Goal: Check status: Check status

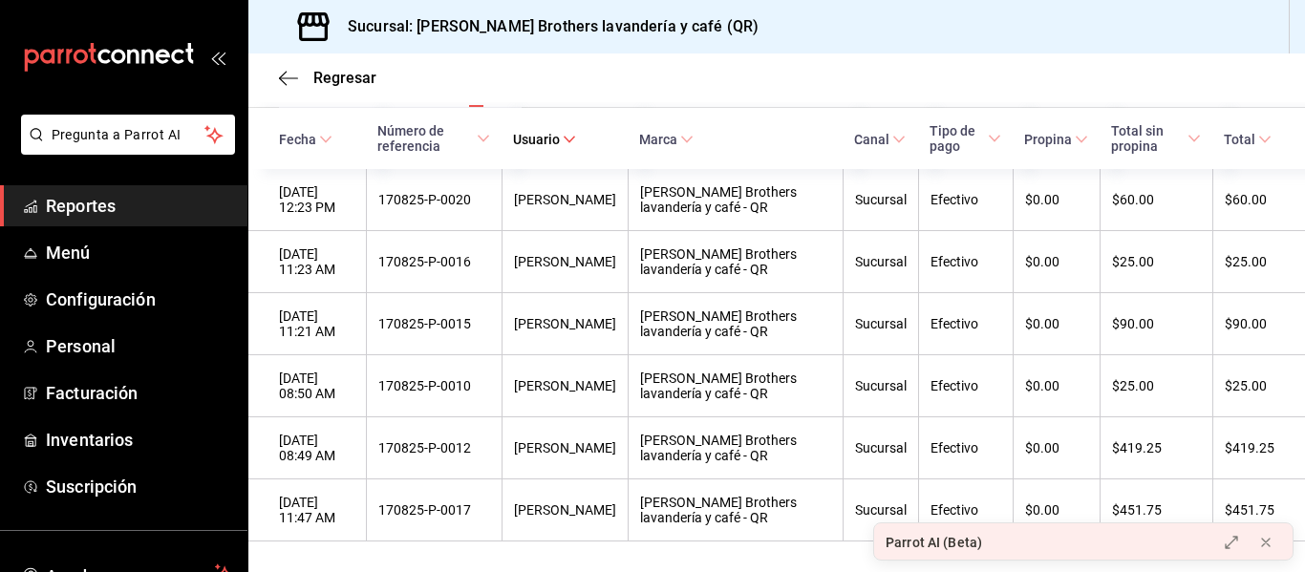
scroll to position [0, 56]
click at [301, 123] on th "Fecha" at bounding box center [306, 138] width 117 height 61
click at [266, 60] on div "Regresar" at bounding box center [776, 77] width 1056 height 49
click at [271, 63] on div "Regresar" at bounding box center [776, 77] width 1056 height 49
click at [278, 73] on div "Regresar" at bounding box center [776, 77] width 1056 height 49
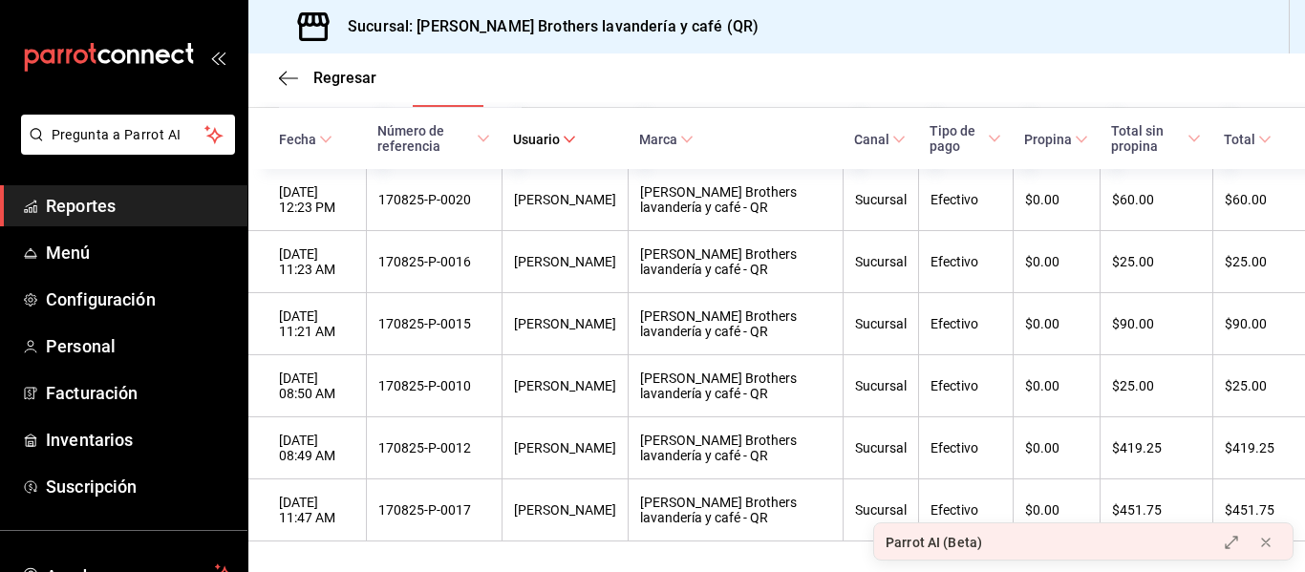
click at [273, 71] on div "Regresar" at bounding box center [776, 77] width 1056 height 49
click at [287, 81] on icon "button" at bounding box center [288, 78] width 19 height 17
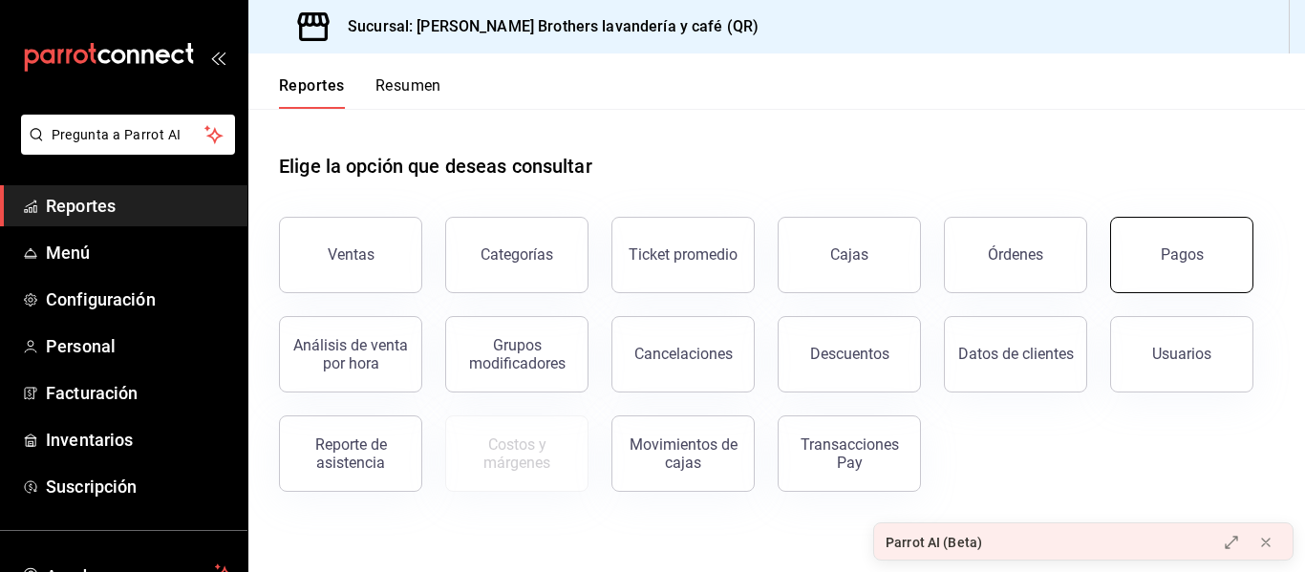
click at [1123, 244] on button "Pagos" at bounding box center [1181, 255] width 143 height 76
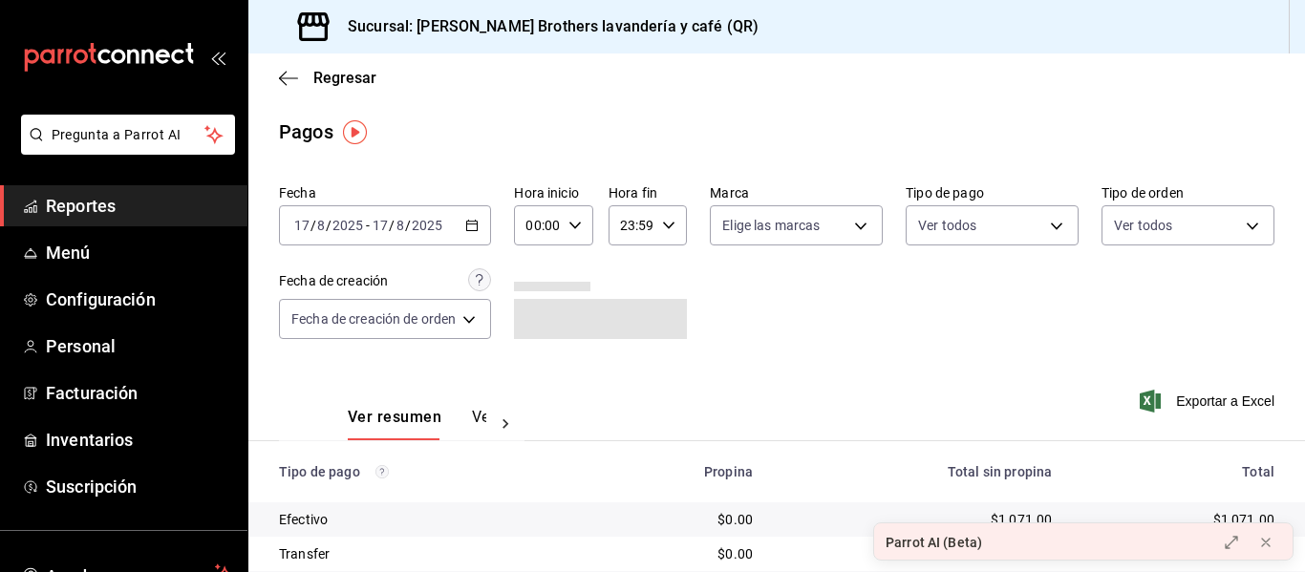
click at [467, 236] on div "[DATE] [DATE] - [DATE] [DATE]" at bounding box center [385, 225] width 212 height 40
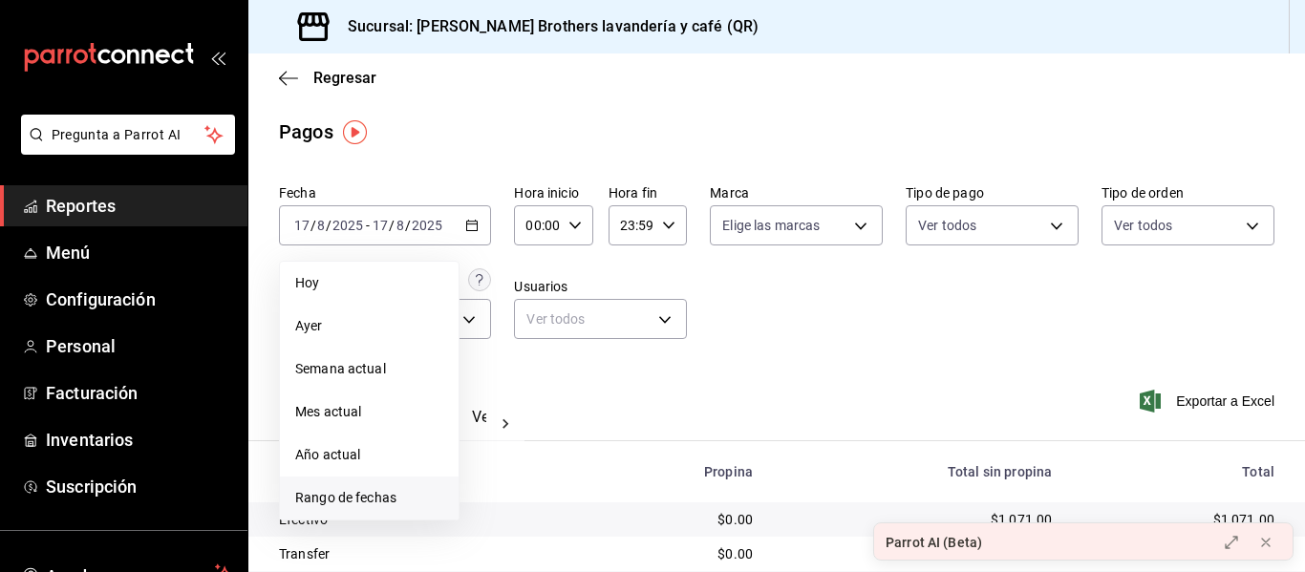
click at [341, 500] on span "Rango de fechas" at bounding box center [369, 498] width 148 height 20
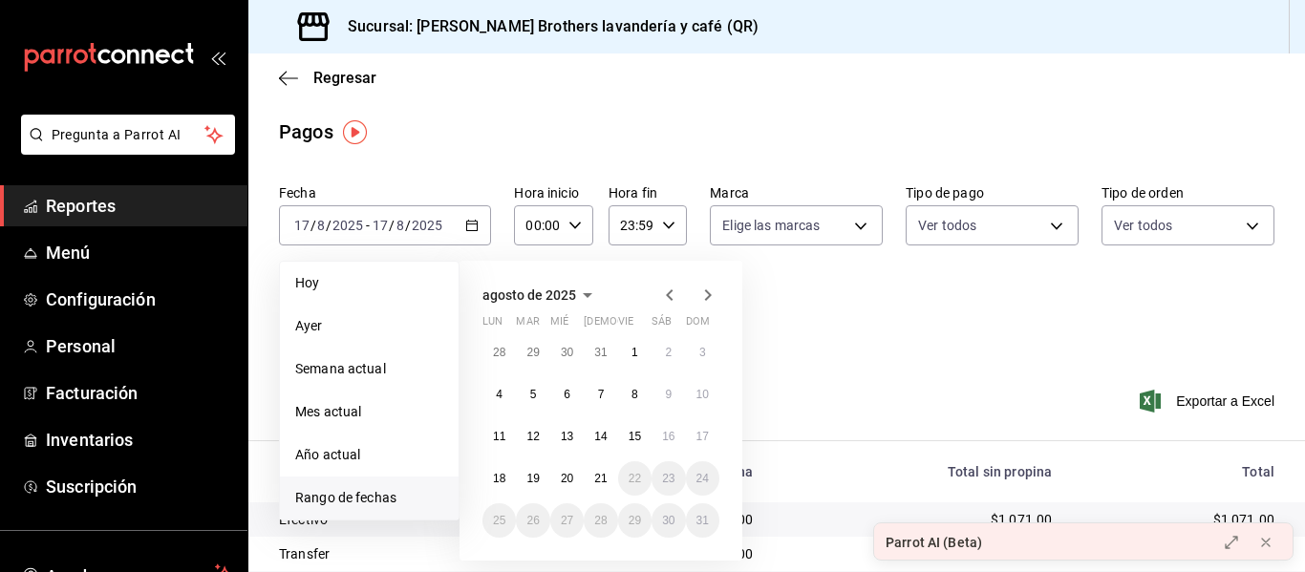
click at [672, 278] on div "[DATE] lun mar mié jue vie sáb dom 28 29 30 31 1 2 3 4 5 6 7 8 9 10 11 12 13 14…" at bounding box center [600, 411] width 283 height 300
click at [671, 292] on icon "button" at bounding box center [669, 294] width 7 height 11
click at [532, 337] on button "1" at bounding box center [532, 352] width 33 height 34
click at [533, 340] on button "1" at bounding box center [532, 352] width 33 height 34
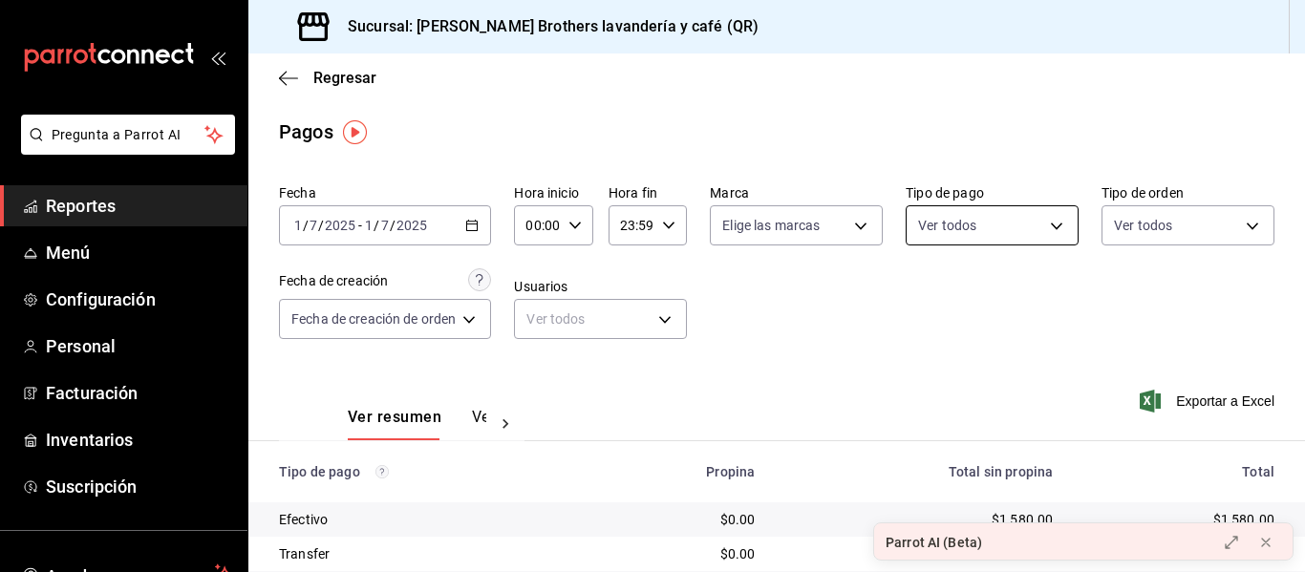
click at [955, 237] on body "Pregunta a Parrot AI Reportes Menú Configuración Personal Facturación Inventari…" at bounding box center [652, 286] width 1305 height 572
click at [956, 366] on span "Efectivo" at bounding box center [1006, 363] width 108 height 20
type input "05f43dae-7884-44d1-9aaf-dad17ac2ebd9"
checkbox input "true"
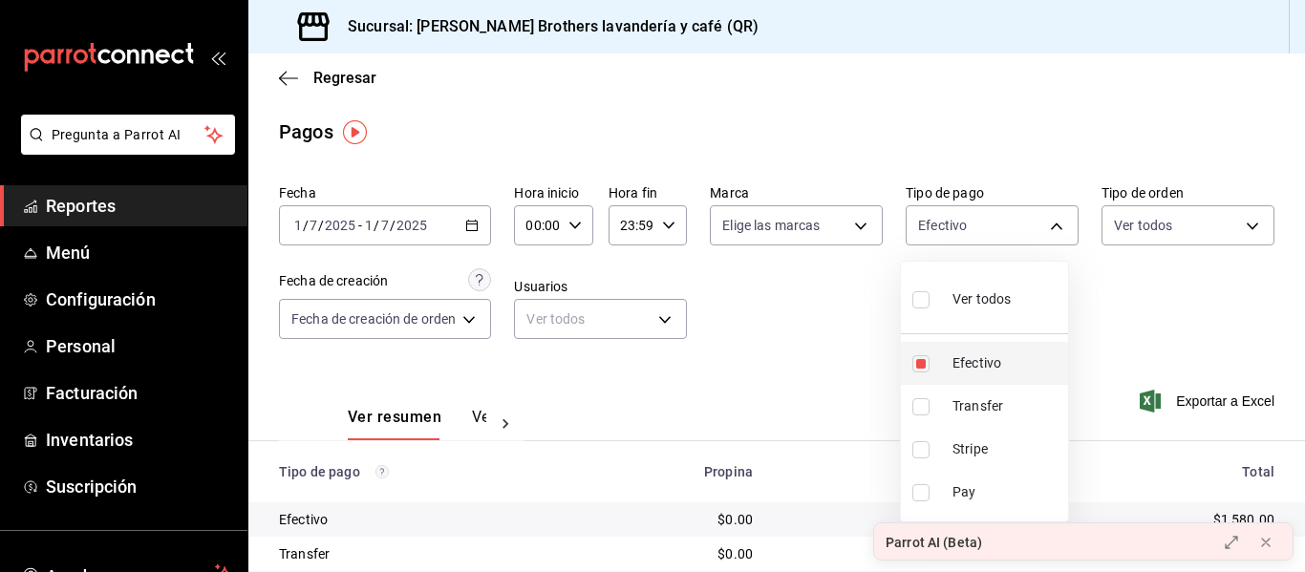
click at [954, 363] on span "Efectivo" at bounding box center [1006, 363] width 108 height 20
checkbox input "false"
click at [730, 405] on div at bounding box center [652, 286] width 1305 height 572
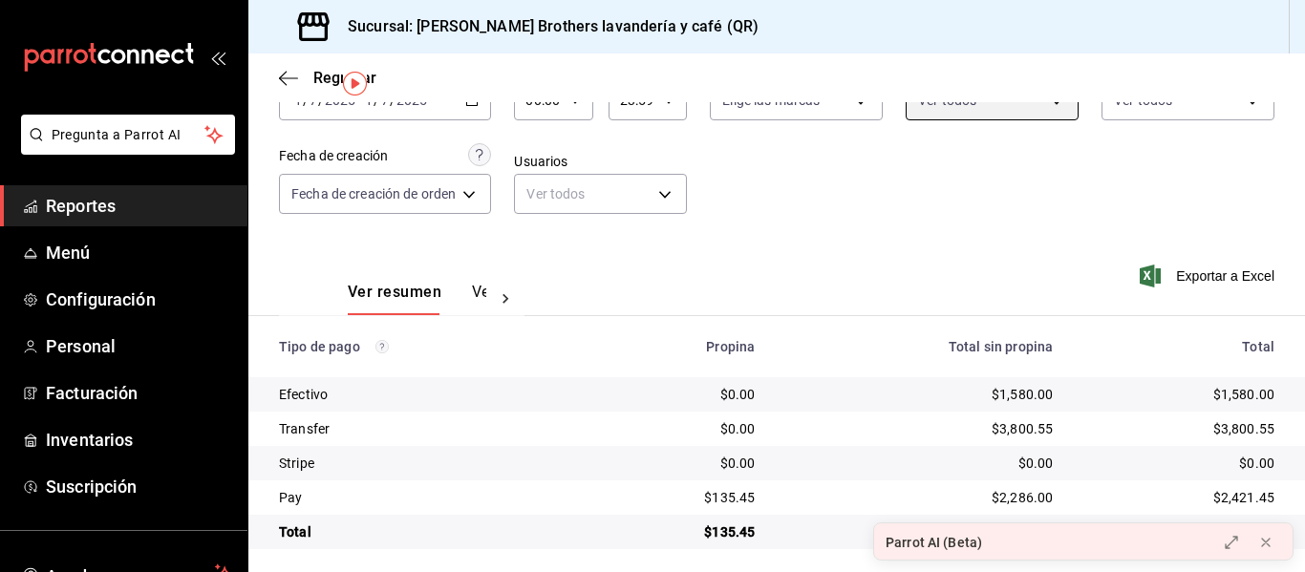
scroll to position [134, 0]
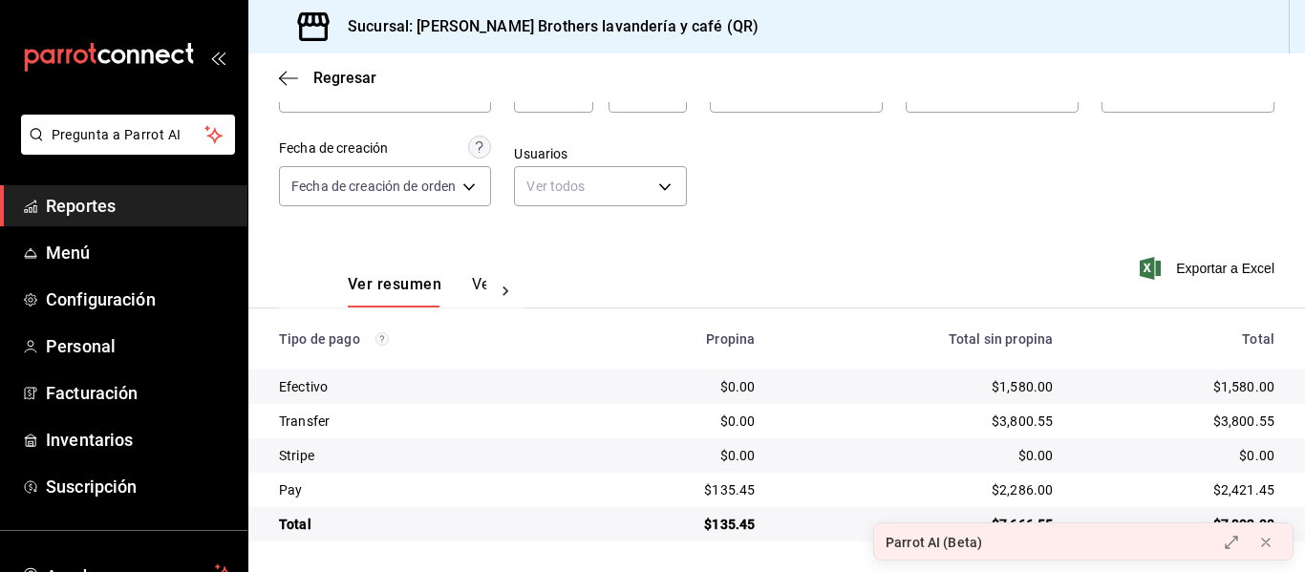
click at [472, 280] on button "Ver pagos" at bounding box center [508, 291] width 72 height 32
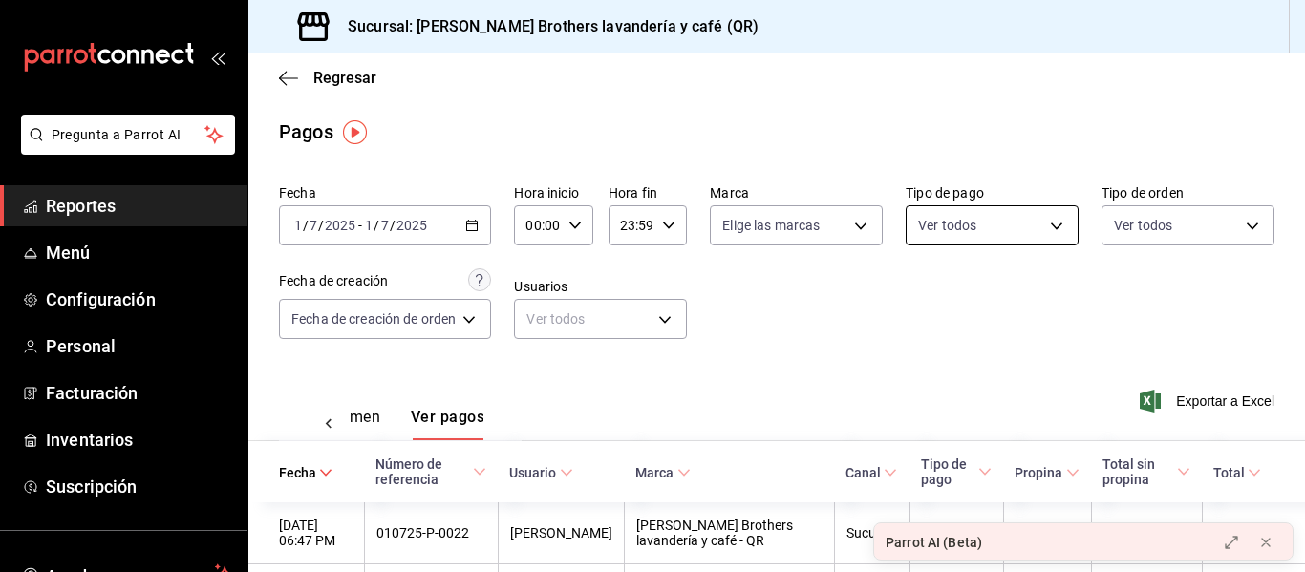
click at [961, 225] on body "Pregunta a Parrot AI Reportes Menú Configuración Personal Facturación Inventari…" at bounding box center [652, 286] width 1305 height 572
click at [959, 371] on span "Efectivo" at bounding box center [1006, 363] width 108 height 20
type input "05f43dae-7884-44d1-9aaf-dad17ac2ebd9"
checkbox input "true"
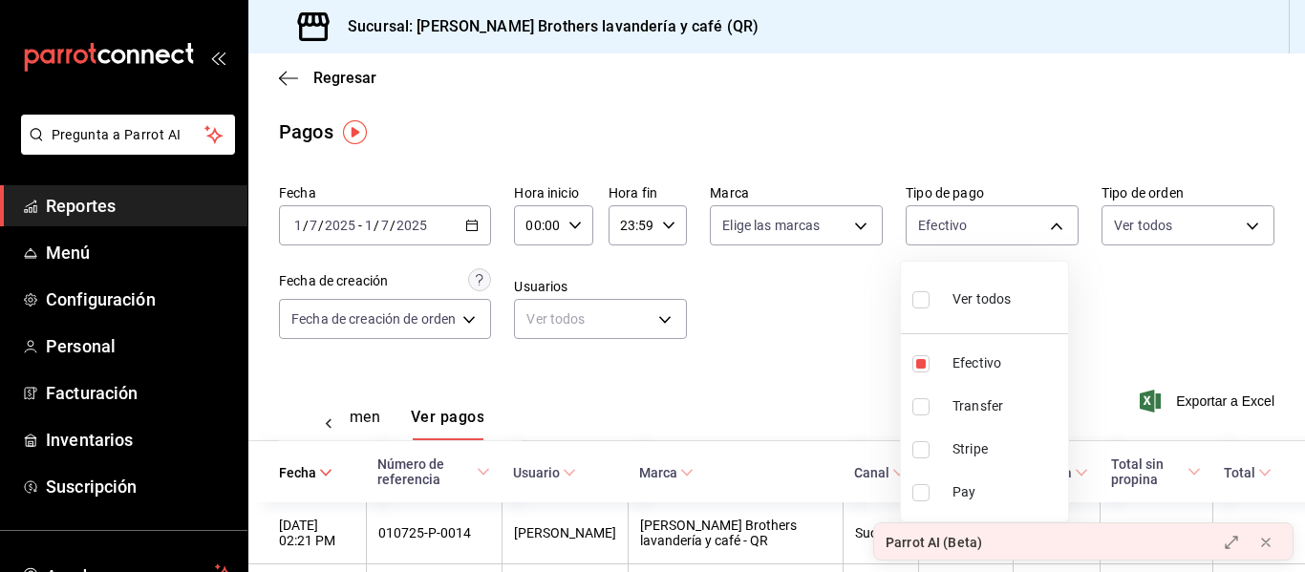
click at [791, 349] on div at bounding box center [652, 286] width 1305 height 572
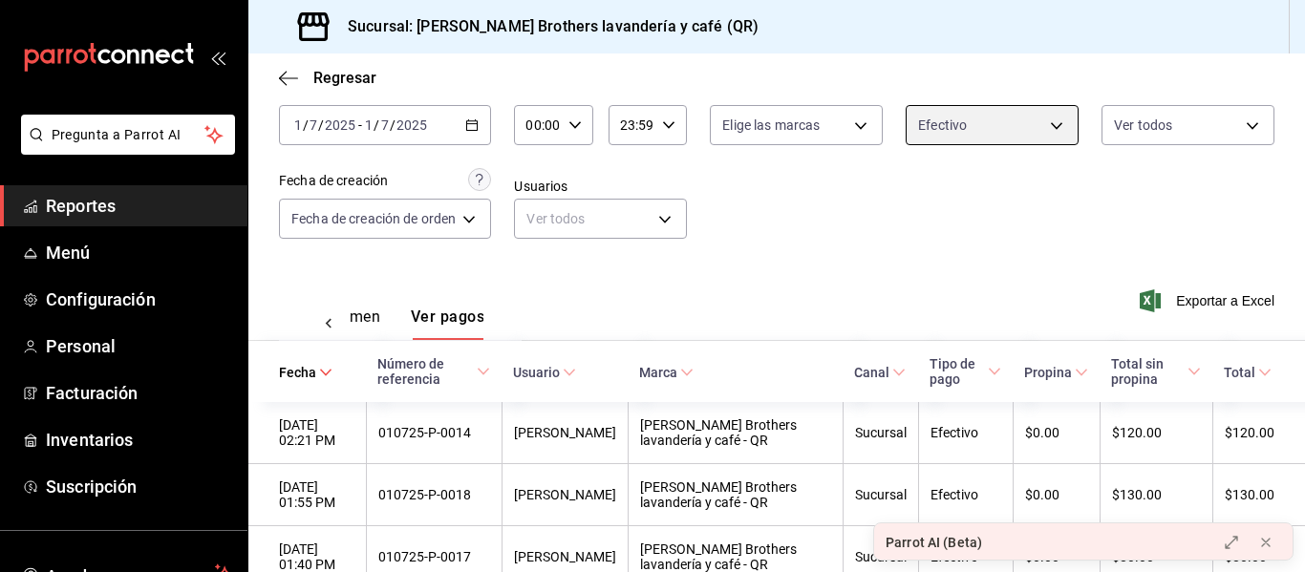
scroll to position [96, 0]
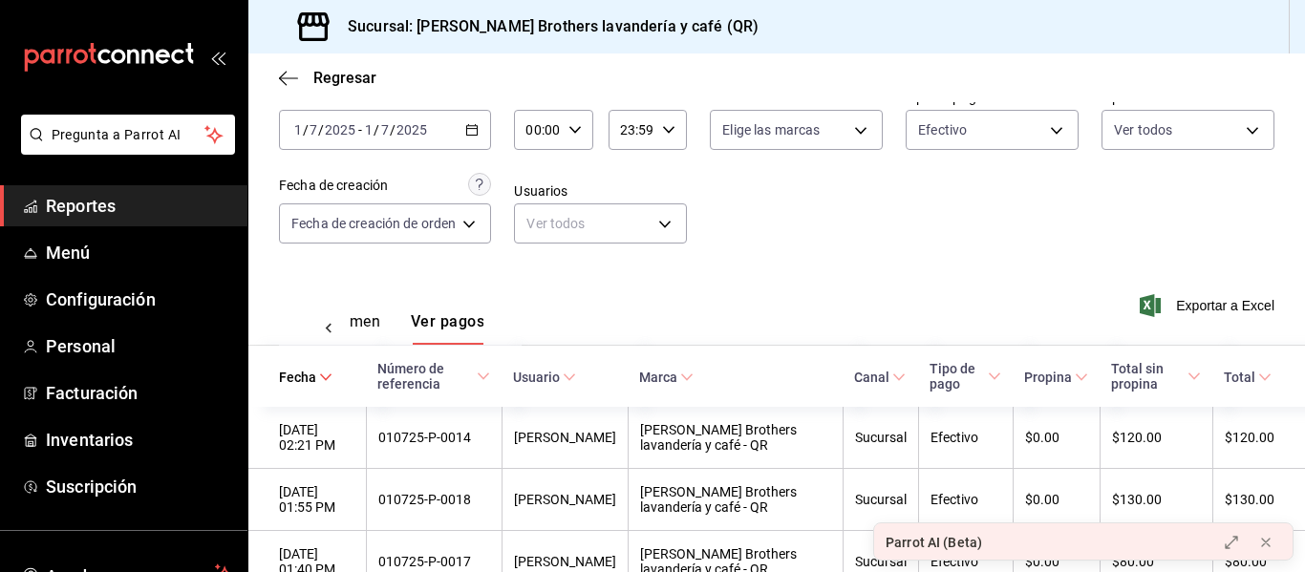
click at [569, 370] on span "Usuario" at bounding box center [544, 377] width 63 height 15
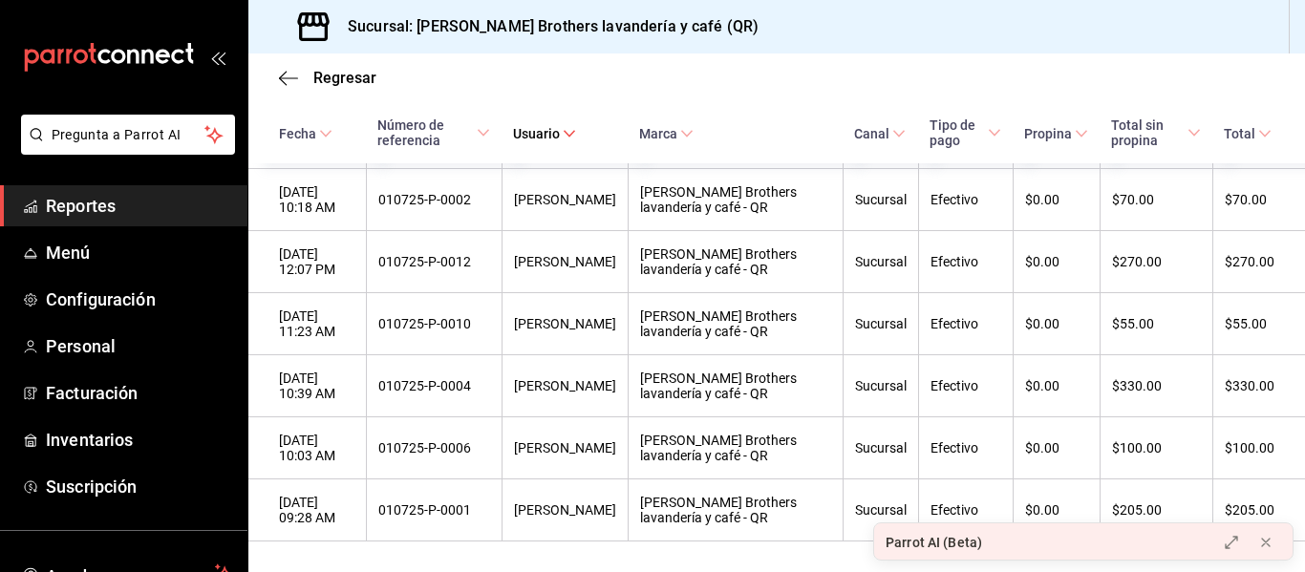
scroll to position [667, 0]
click at [278, 79] on div "Regresar" at bounding box center [776, 77] width 1056 height 49
click at [298, 81] on span "Regresar" at bounding box center [327, 78] width 97 height 18
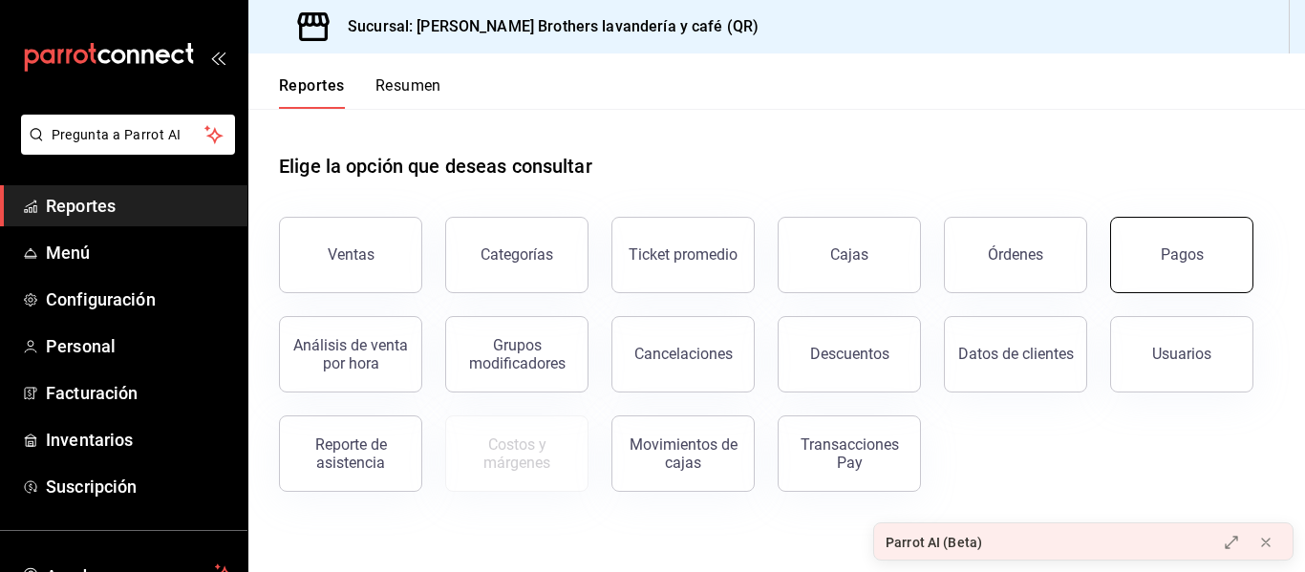
click at [1126, 230] on button "Pagos" at bounding box center [1181, 255] width 143 height 76
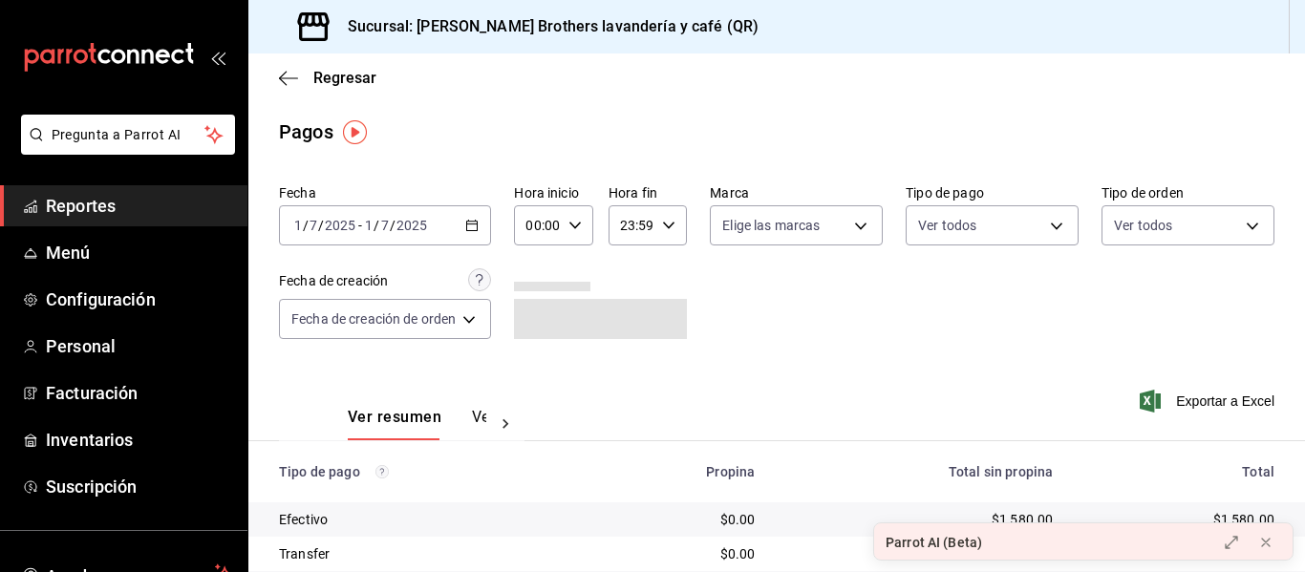
click at [437, 224] on div "[DATE] [DATE] - [DATE] [DATE]" at bounding box center [385, 225] width 212 height 40
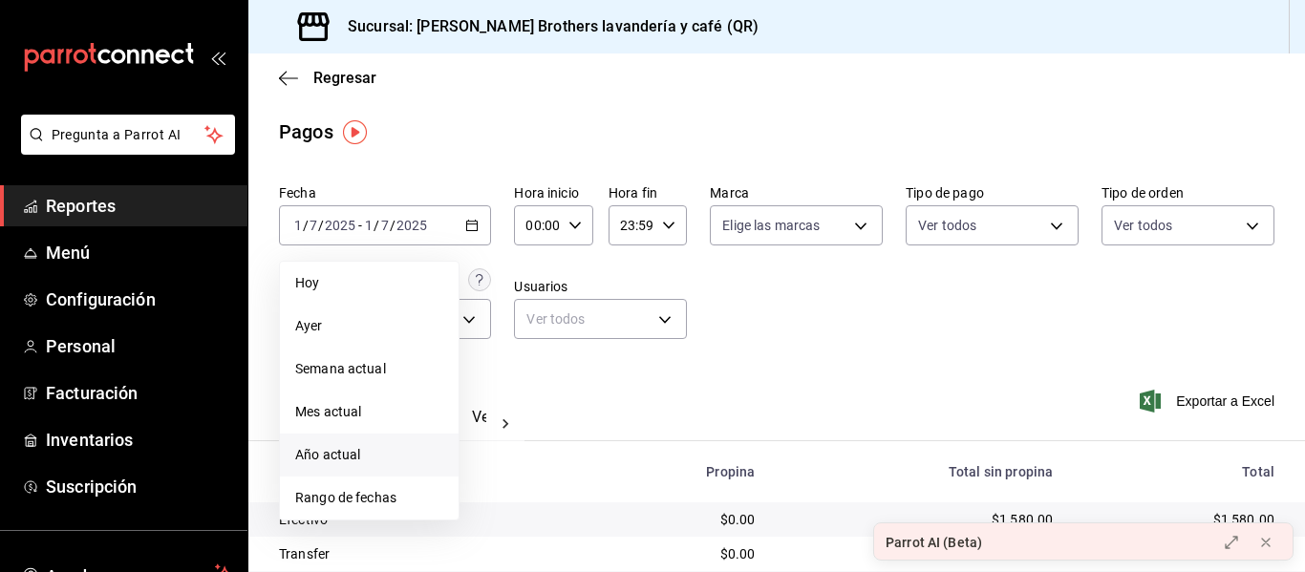
click at [394, 474] on li "Año actual" at bounding box center [369, 455] width 179 height 43
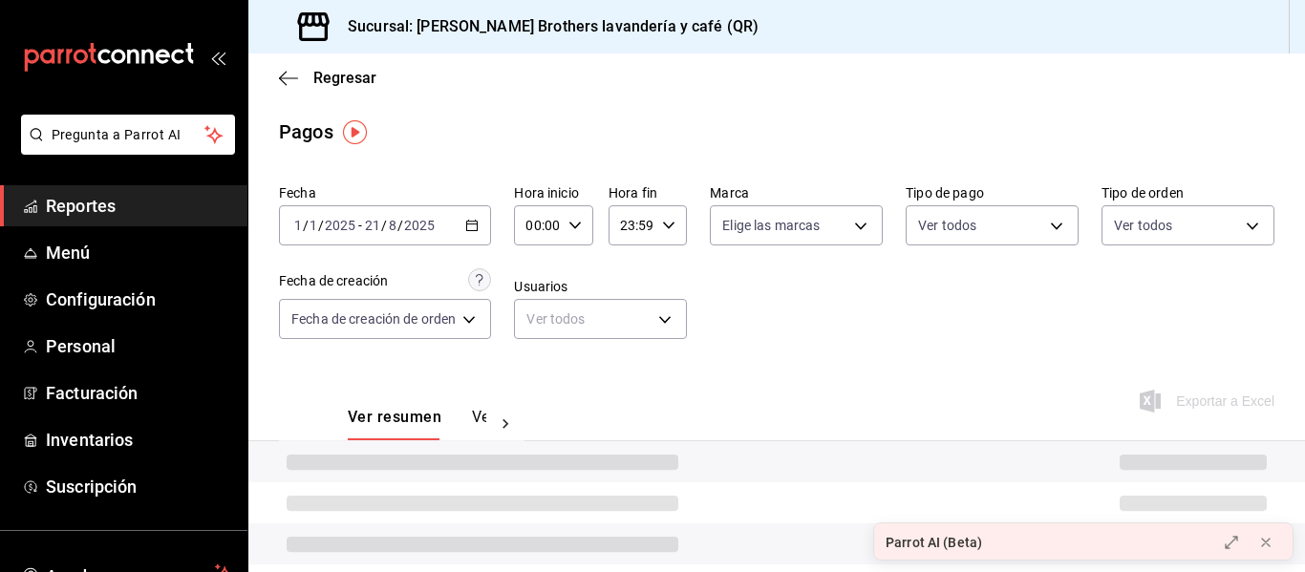
click at [414, 230] on input "2025" at bounding box center [419, 225] width 32 height 15
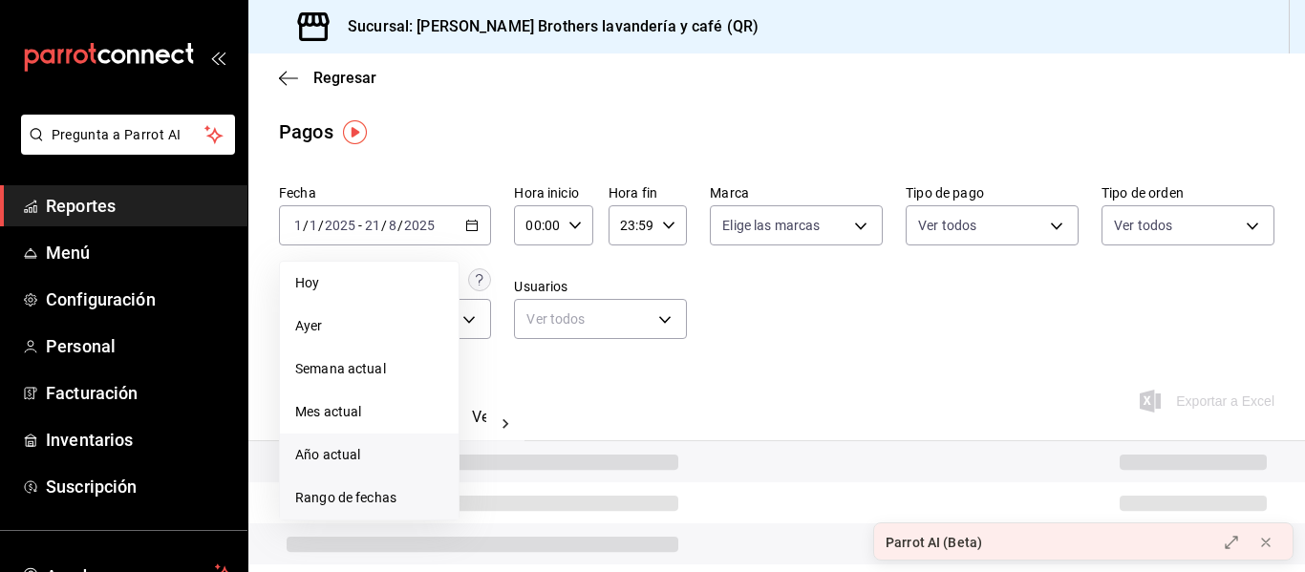
click at [344, 511] on li "Rango de fechas" at bounding box center [369, 498] width 179 height 43
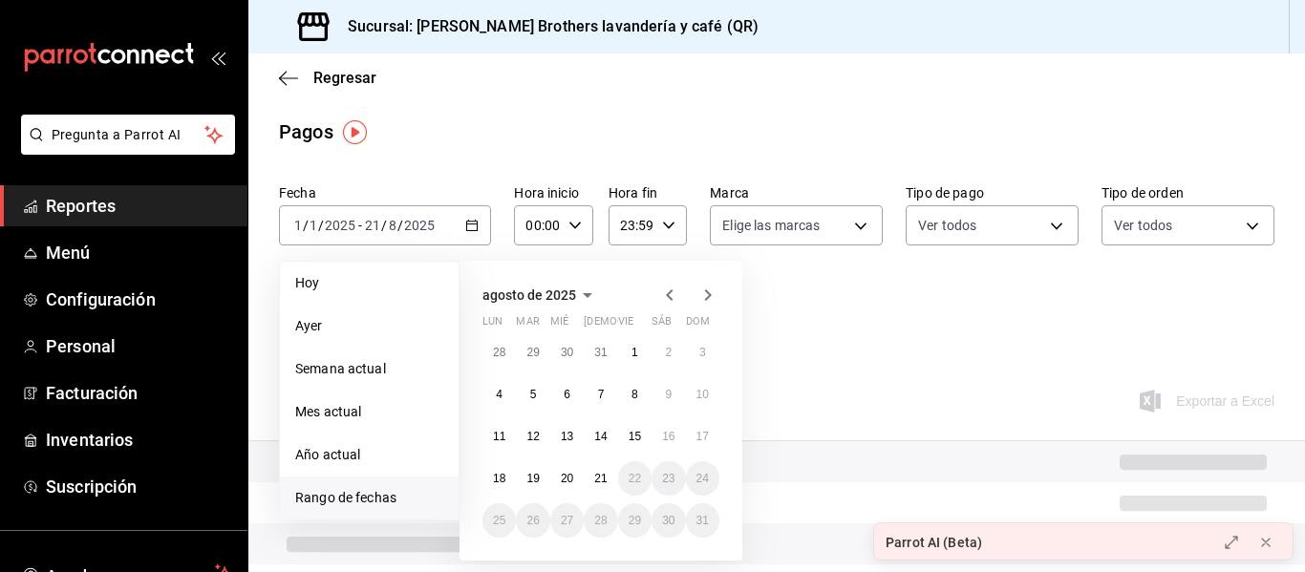
click at [679, 289] on icon "button" at bounding box center [669, 295] width 23 height 23
click at [693, 440] on button "20" at bounding box center [702, 436] width 33 height 34
click at [693, 441] on button "20" at bounding box center [702, 436] width 33 height 34
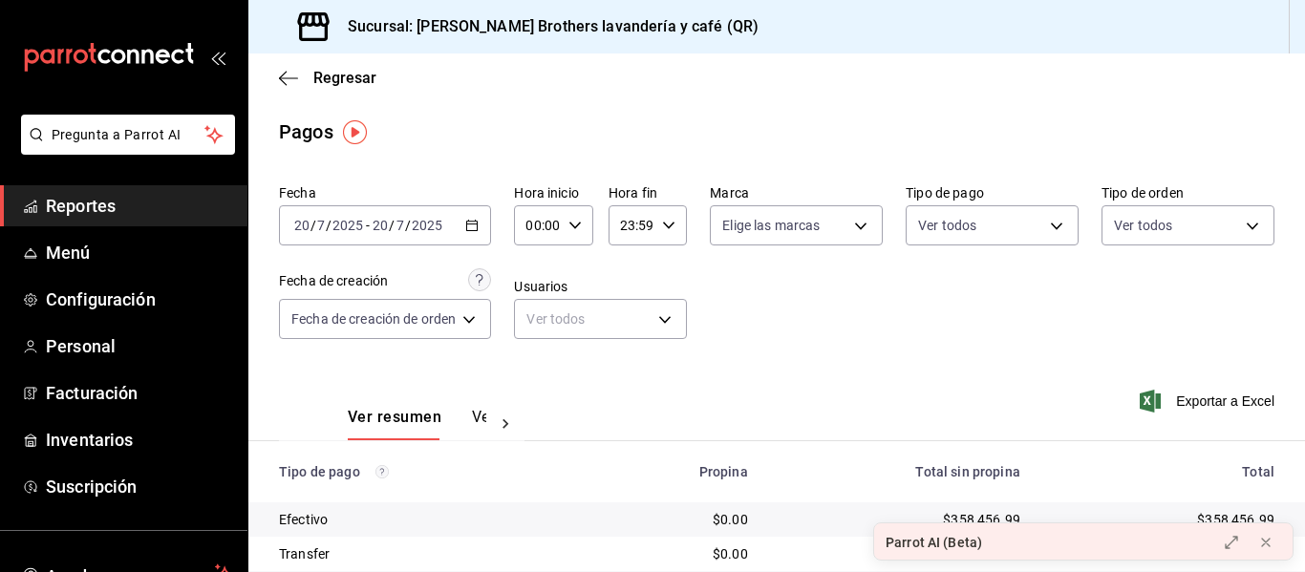
click at [468, 405] on div "Ver resumen Ver pagos" at bounding box center [401, 412] width 245 height 55
click at [467, 417] on div "Ver resumen Ver pagos" at bounding box center [417, 424] width 138 height 32
click at [480, 418] on button "Ver pagos" at bounding box center [508, 424] width 72 height 32
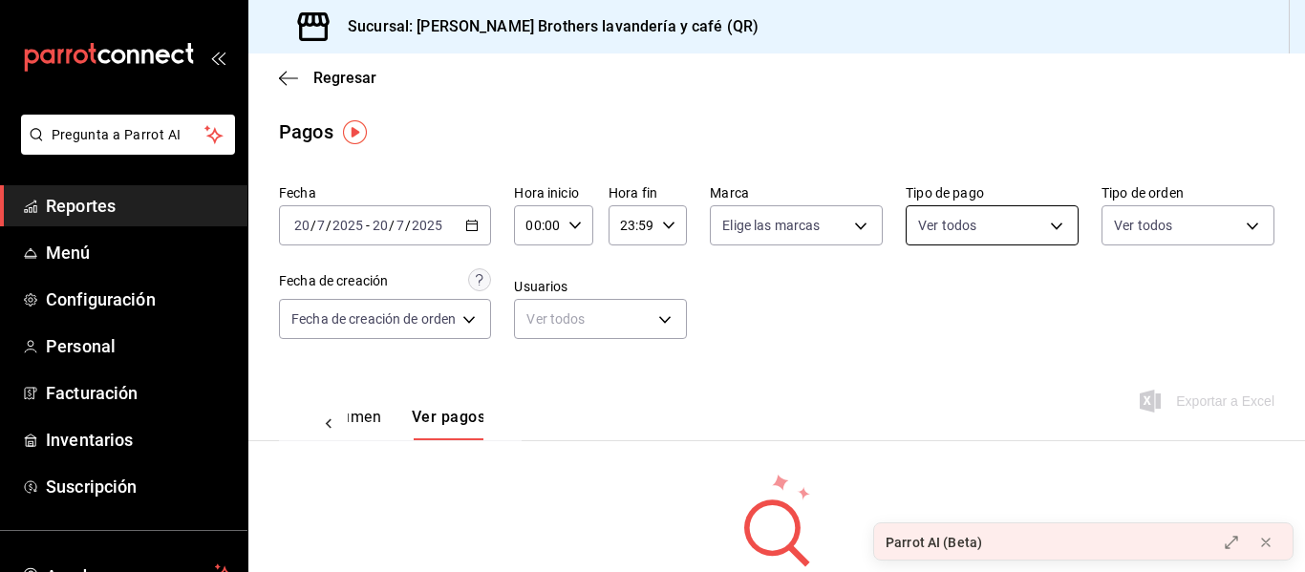
scroll to position [0, 56]
click at [990, 234] on body "Pregunta a Parrot AI Reportes Menú Configuración Personal Facturación Inventari…" at bounding box center [652, 286] width 1305 height 572
click at [967, 382] on li "Efectivo" at bounding box center [984, 363] width 167 height 43
type input "05f43dae-7884-44d1-9aaf-dad17ac2ebd9"
checkbox input "true"
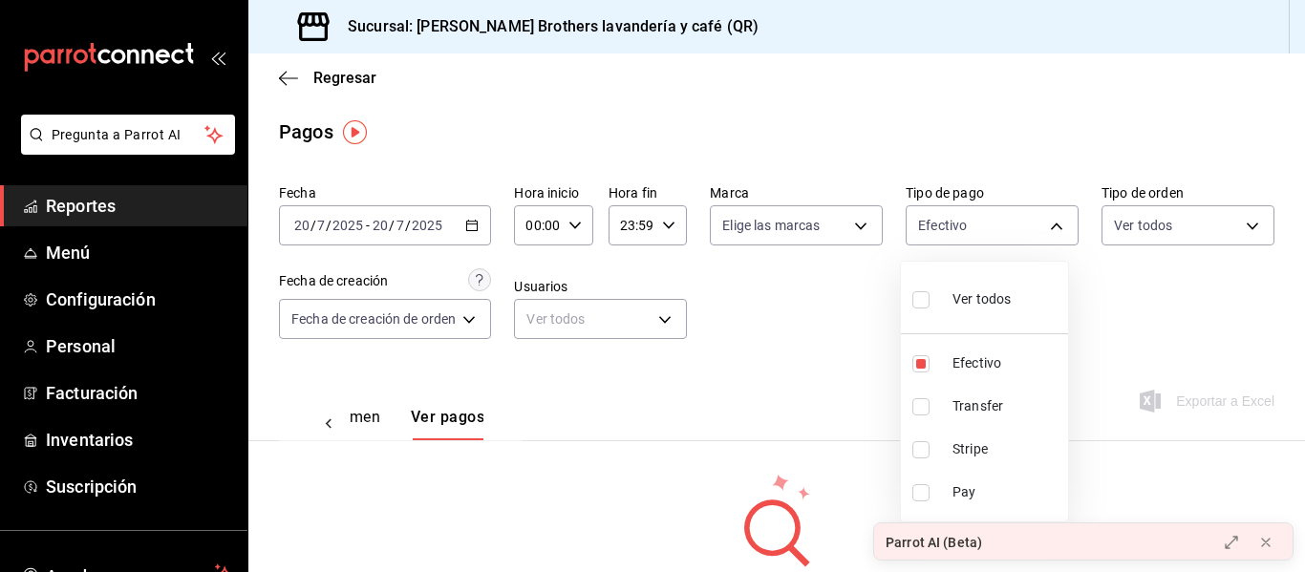
click at [859, 355] on div at bounding box center [652, 286] width 1305 height 572
click at [472, 219] on icon "button" at bounding box center [471, 225] width 13 height 13
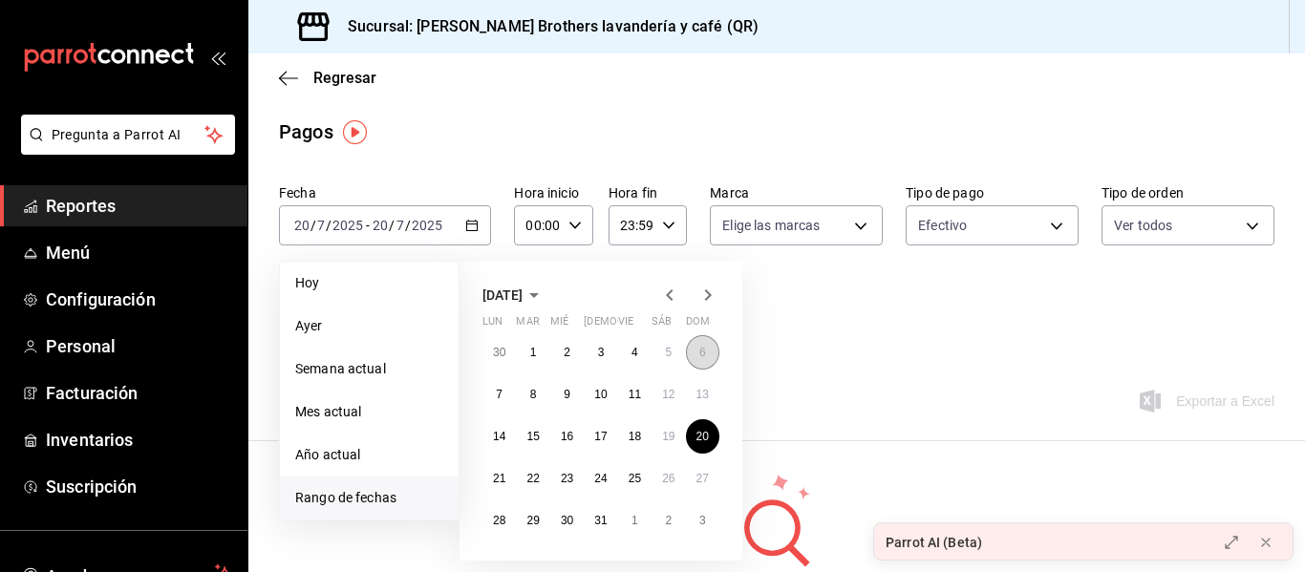
click at [702, 356] on abbr "6" at bounding box center [702, 352] width 7 height 13
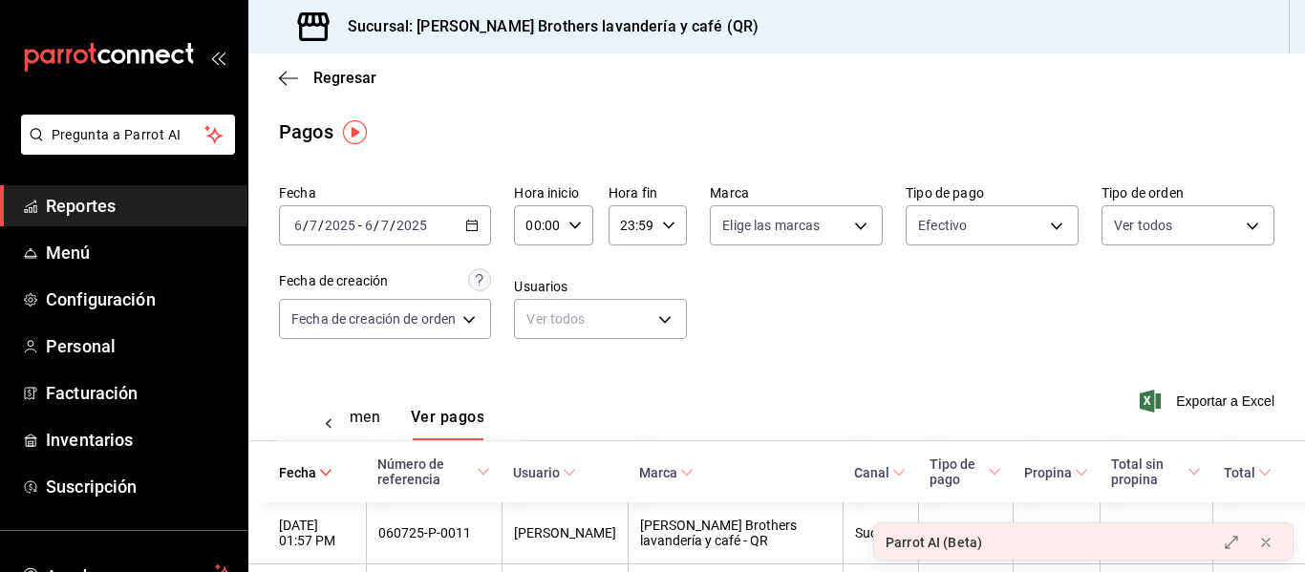
click at [480, 233] on div "[DATE] [DATE] - [DATE] [DATE]" at bounding box center [385, 225] width 212 height 40
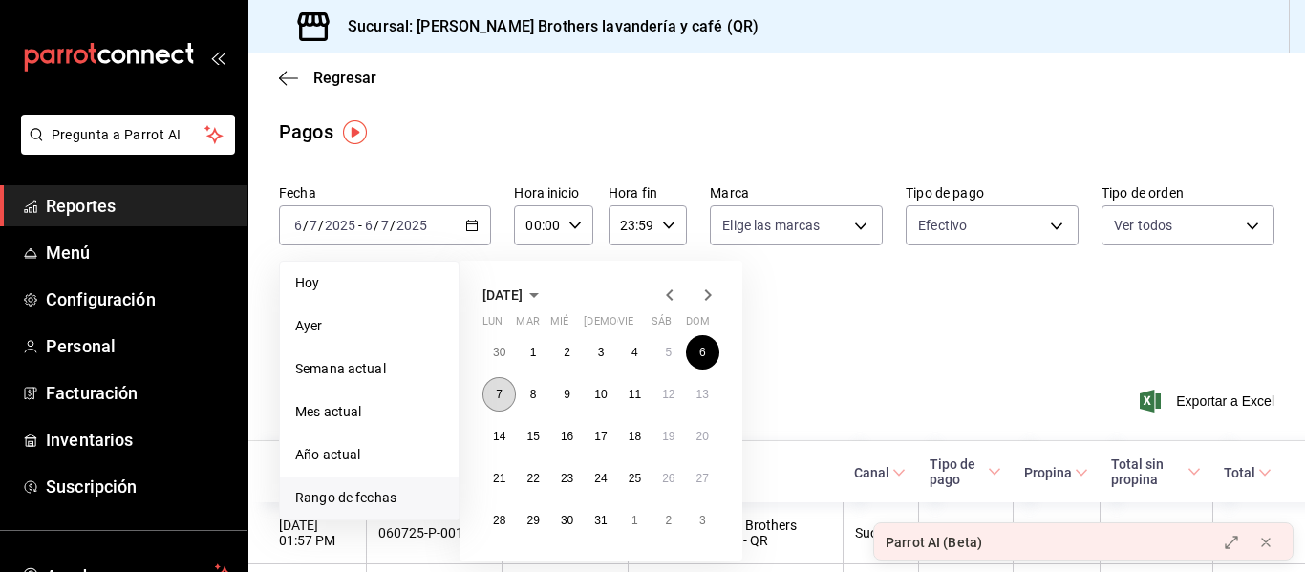
click at [509, 396] on button "7" at bounding box center [498, 394] width 33 height 34
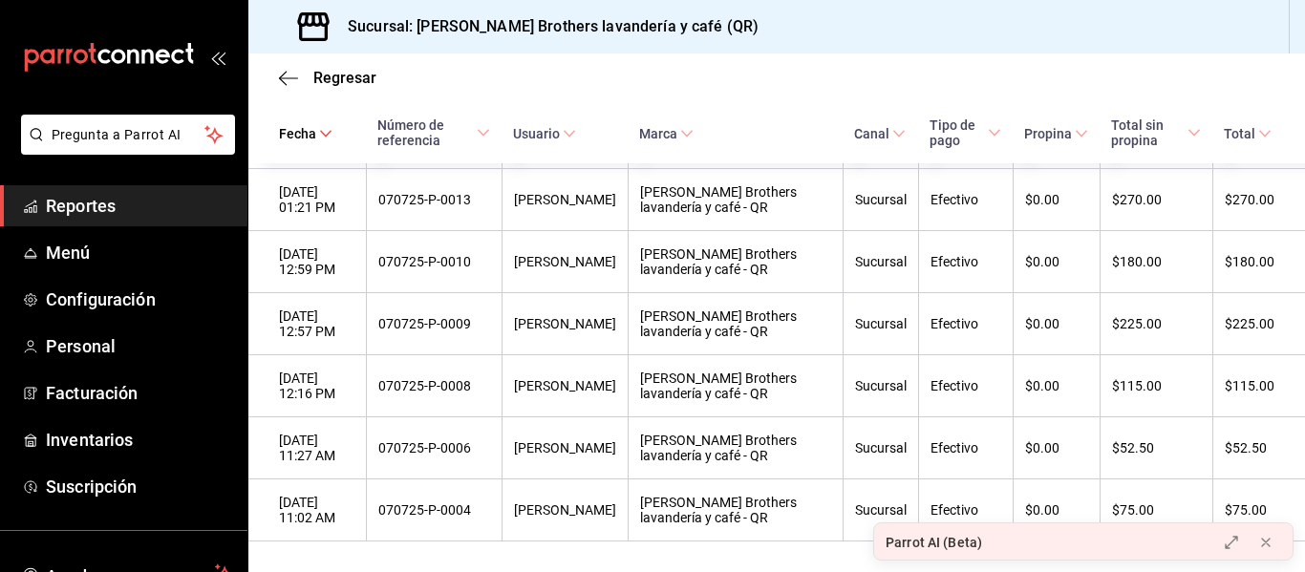
scroll to position [411, 0]
click at [301, 86] on div "Regresar" at bounding box center [776, 77] width 1056 height 49
click at [285, 75] on icon "button" at bounding box center [288, 78] width 19 height 17
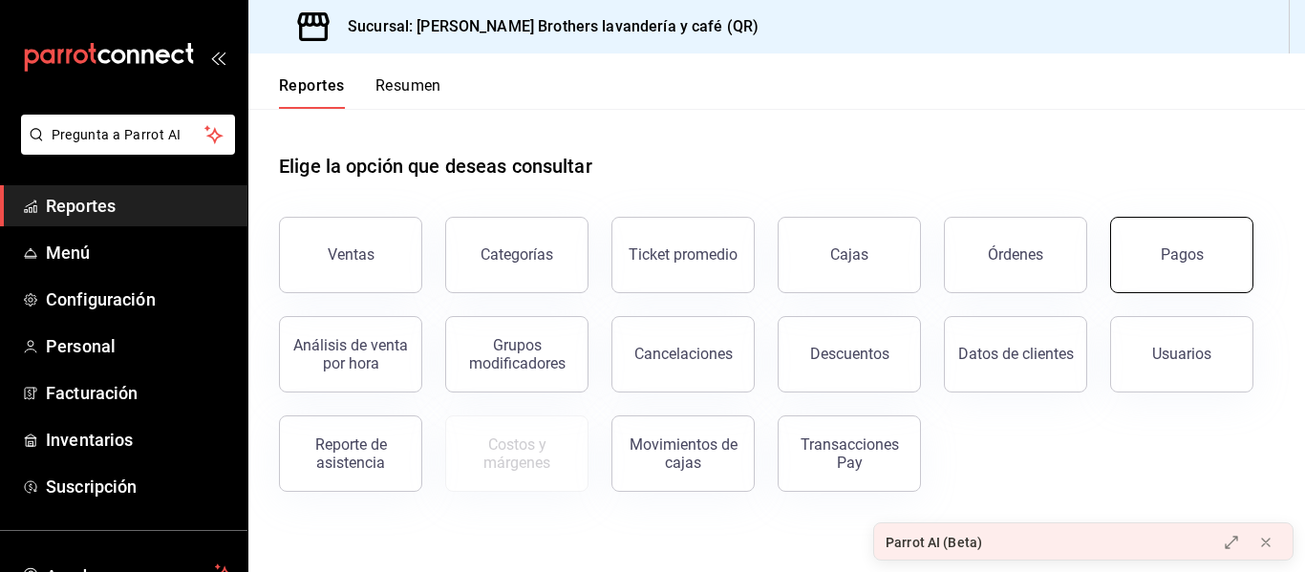
click at [1139, 248] on button "Pagos" at bounding box center [1181, 255] width 143 height 76
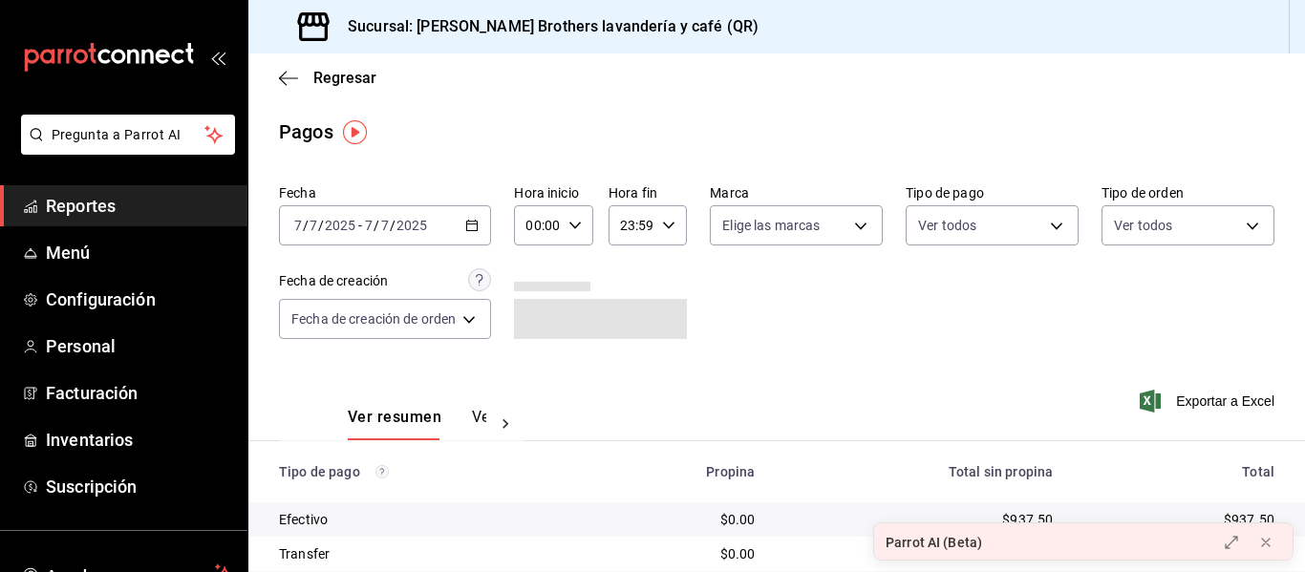
click at [419, 228] on input "2025" at bounding box center [411, 225] width 32 height 15
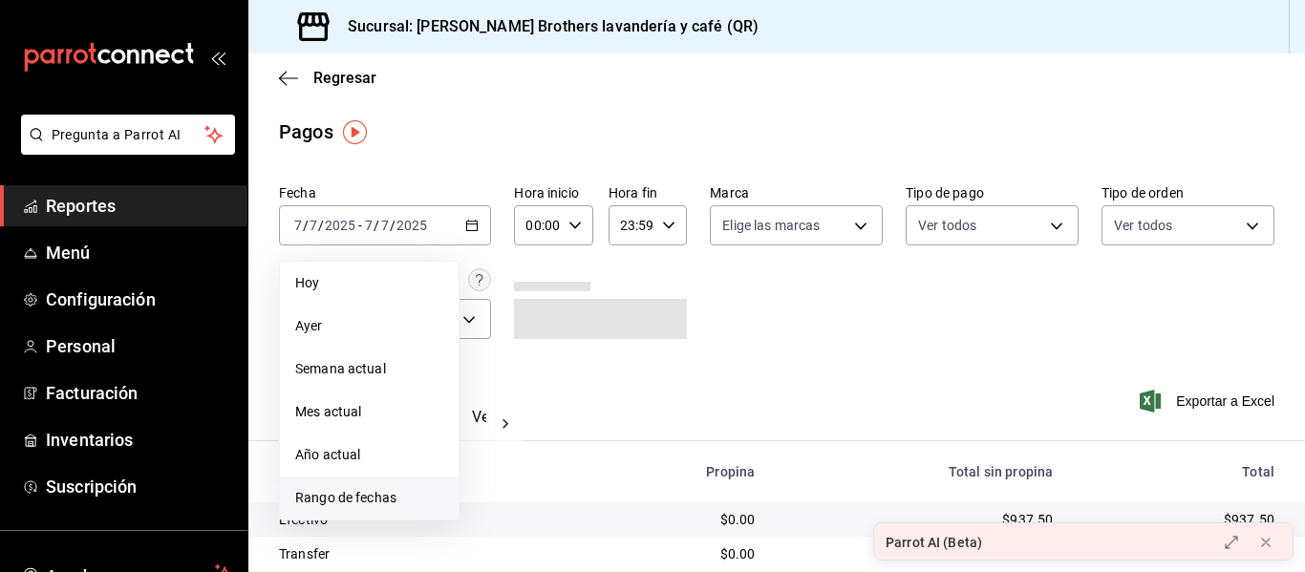
click at [362, 493] on span "Rango de fechas" at bounding box center [369, 498] width 148 height 20
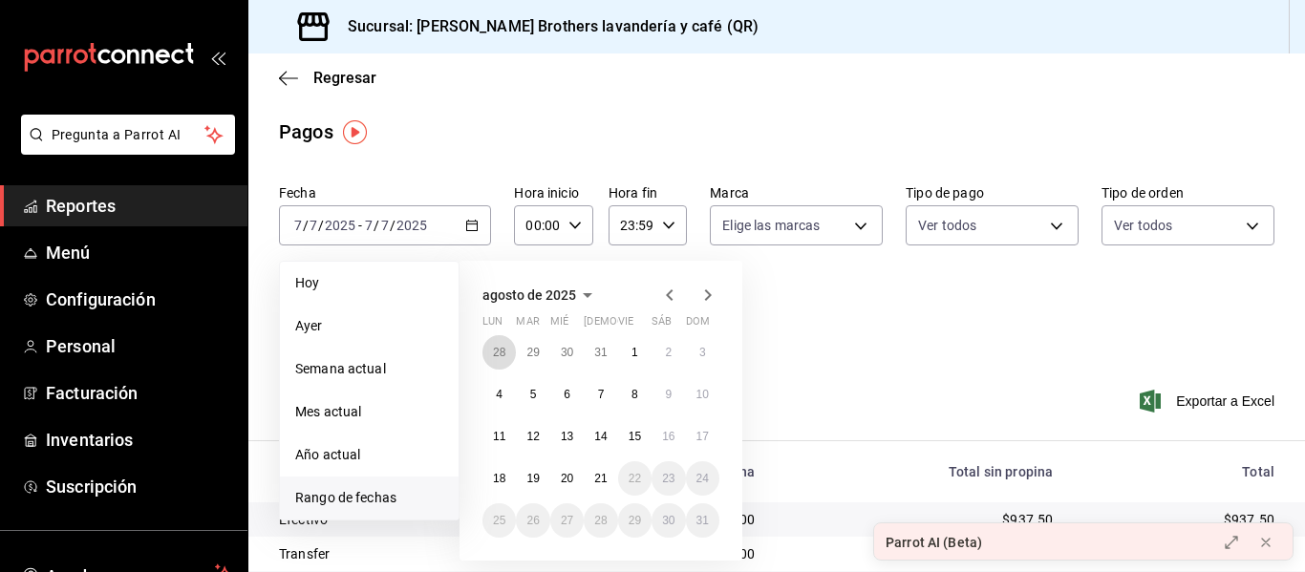
click at [499, 353] on abbr "28" at bounding box center [499, 352] width 12 height 13
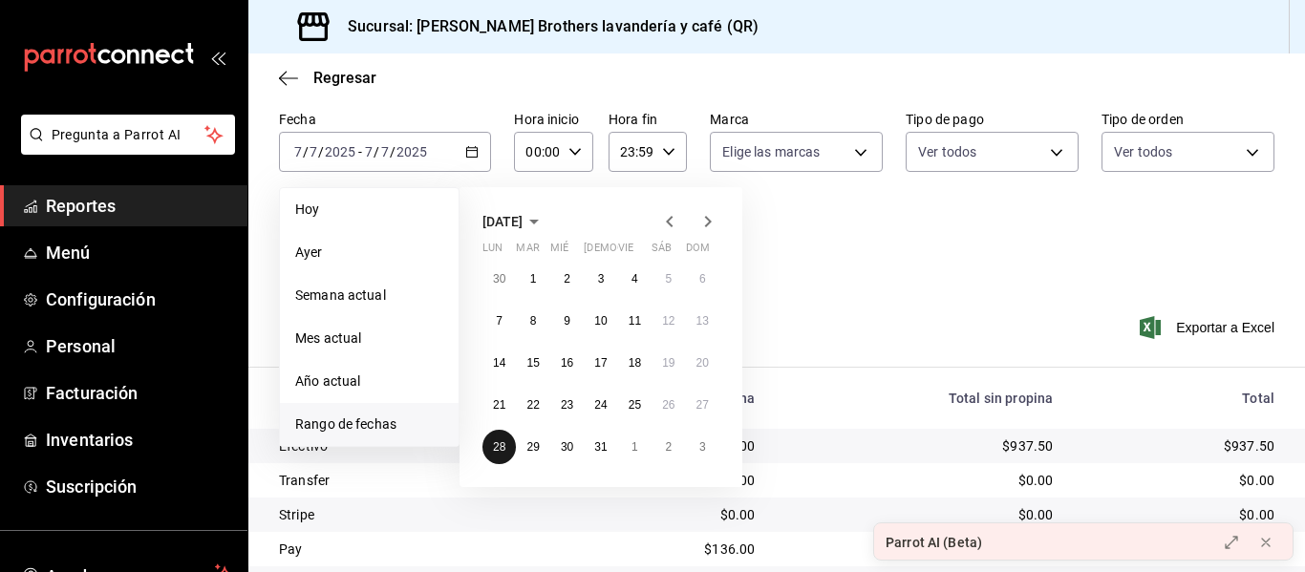
scroll to position [96, 0]
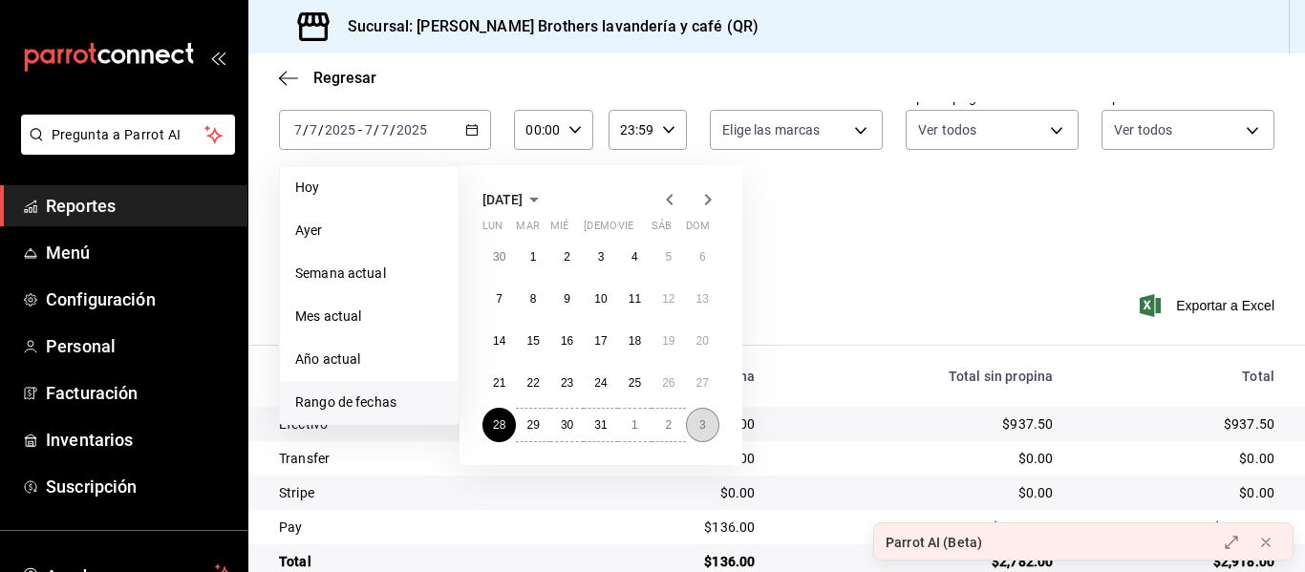
click at [706, 434] on button "3" at bounding box center [702, 425] width 33 height 34
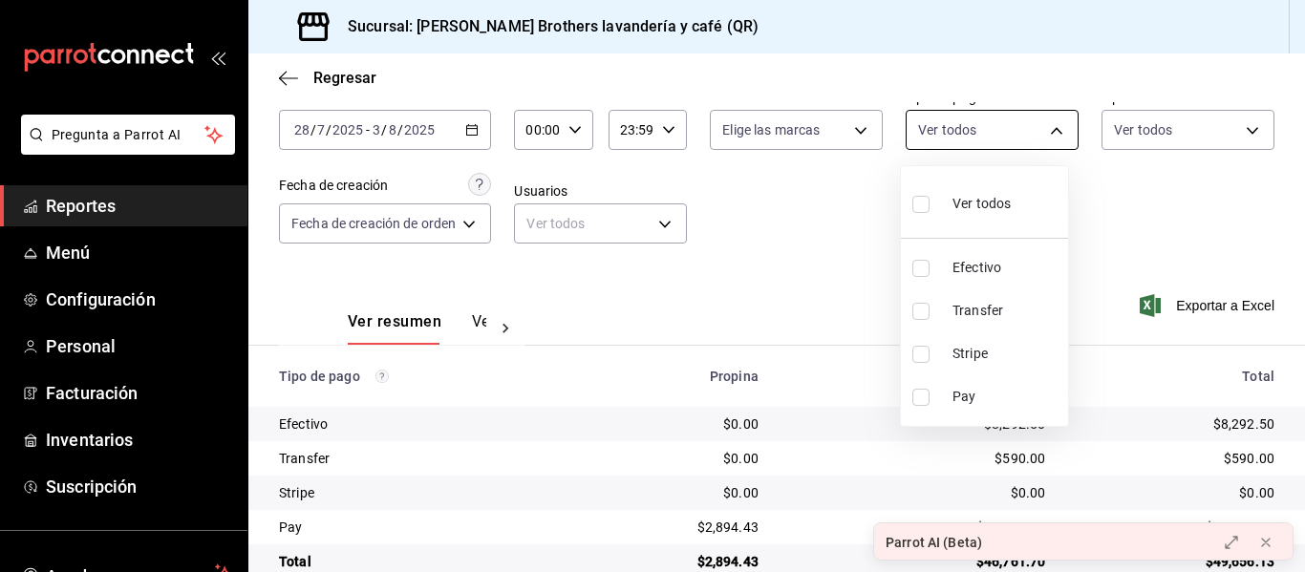
click at [997, 124] on body "Pregunta a Parrot AI Reportes Menú Configuración Personal Facturación Inventari…" at bounding box center [652, 286] width 1305 height 572
click at [957, 285] on li "Efectivo" at bounding box center [984, 267] width 167 height 43
type input "05f43dae-7884-44d1-9aaf-dad17ac2ebd9"
checkbox input "true"
click at [788, 270] on div at bounding box center [652, 286] width 1305 height 572
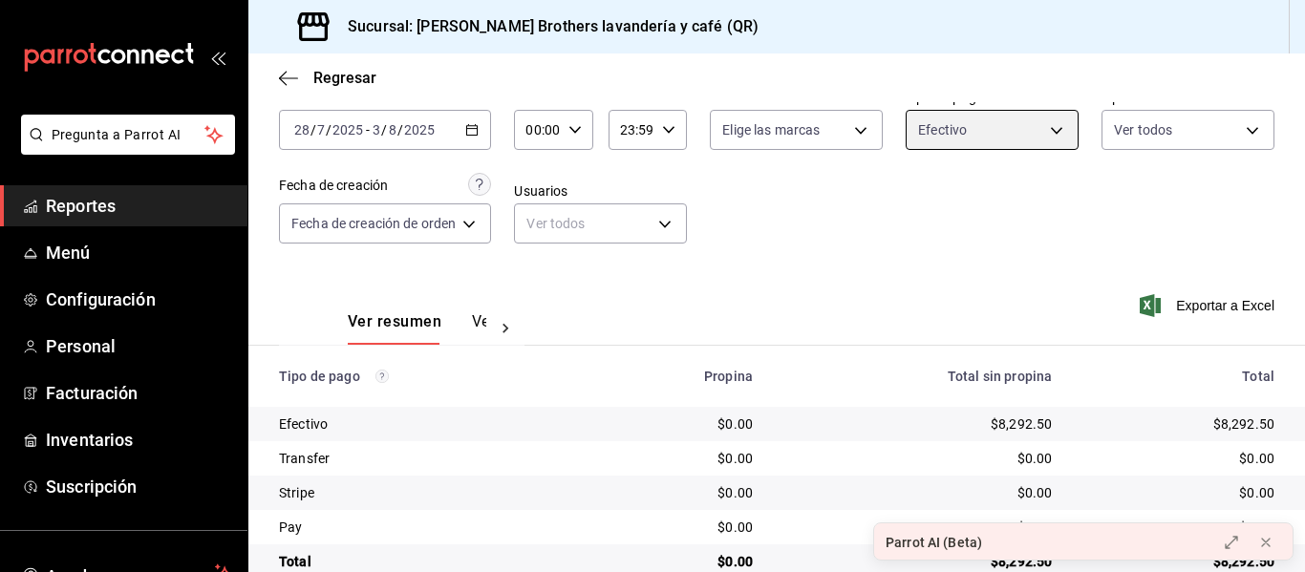
scroll to position [134, 0]
